Goal: Obtain resource: Download file/media

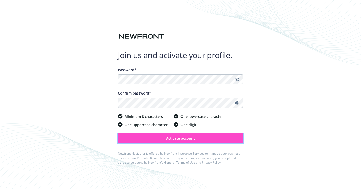
click at [156, 138] on button "Activate account" at bounding box center [180, 138] width 125 height 10
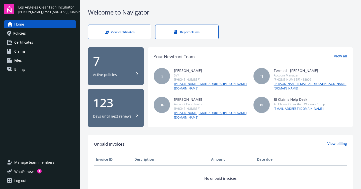
click at [26, 35] on link "Policies" at bounding box center [39, 33] width 71 height 8
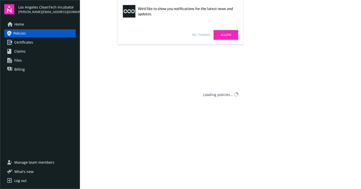
click at [21, 43] on span "Certificates" at bounding box center [23, 42] width 19 height 8
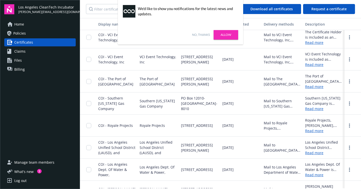
scroll to position [137, 0]
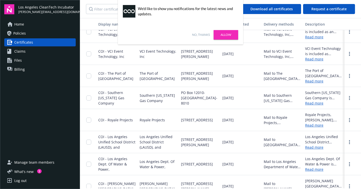
click at [22, 33] on span "Policies" at bounding box center [19, 33] width 13 height 8
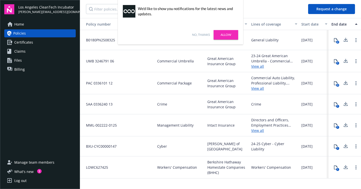
click at [227, 35] on link "Allow" at bounding box center [225, 35] width 25 height 10
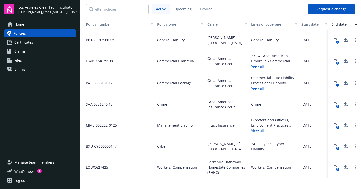
click at [202, 9] on span "Expired" at bounding box center [206, 8] width 13 height 5
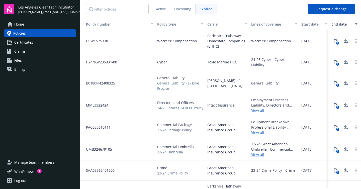
click at [160, 11] on span "Active" at bounding box center [161, 8] width 10 height 5
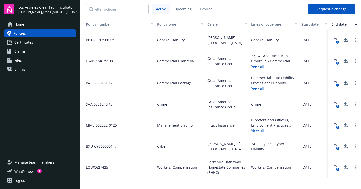
click at [182, 9] on span "Upcoming" at bounding box center [182, 8] width 17 height 5
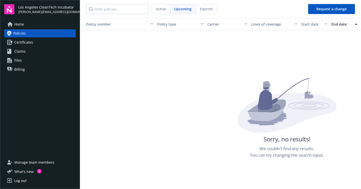
click at [207, 10] on span "Expired" at bounding box center [206, 8] width 13 height 5
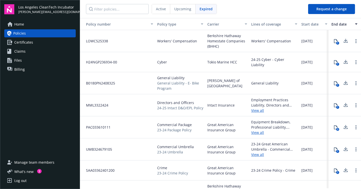
click at [159, 10] on span "Active" at bounding box center [161, 8] width 10 height 5
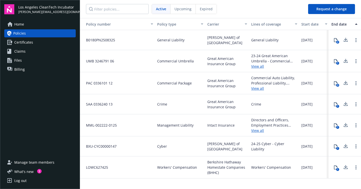
click at [205, 10] on span "Expired" at bounding box center [206, 8] width 13 height 5
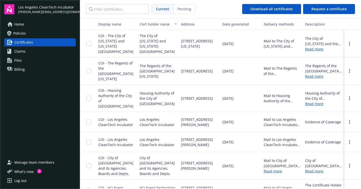
click at [161, 11] on span "Current" at bounding box center [162, 8] width 13 height 5
click at [23, 33] on span "Policies" at bounding box center [19, 33] width 13 height 8
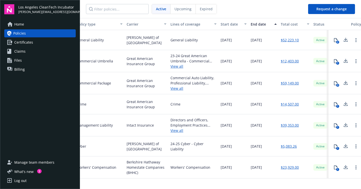
scroll to position [0, 133]
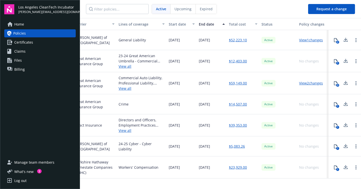
click at [306, 41] on link "View 1 changes" at bounding box center [311, 40] width 24 height 5
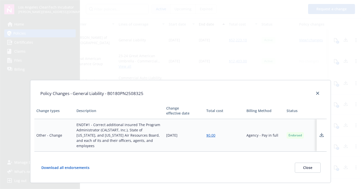
scroll to position [31, 0]
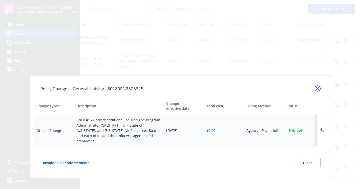
click at [316, 87] on icon "close" at bounding box center [317, 88] width 3 height 3
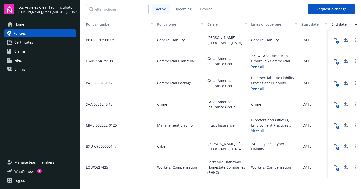
scroll to position [0, 133]
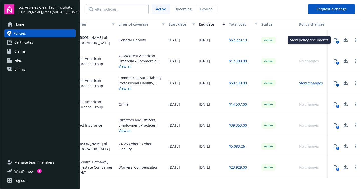
click at [335, 39] on icon at bounding box center [335, 40] width 4 height 4
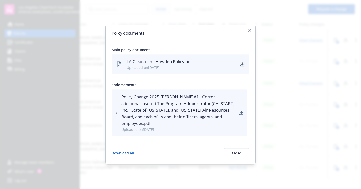
click at [243, 64] on icon "download" at bounding box center [242, 63] width 3 height 3
